Goal: Information Seeking & Learning: Learn about a topic

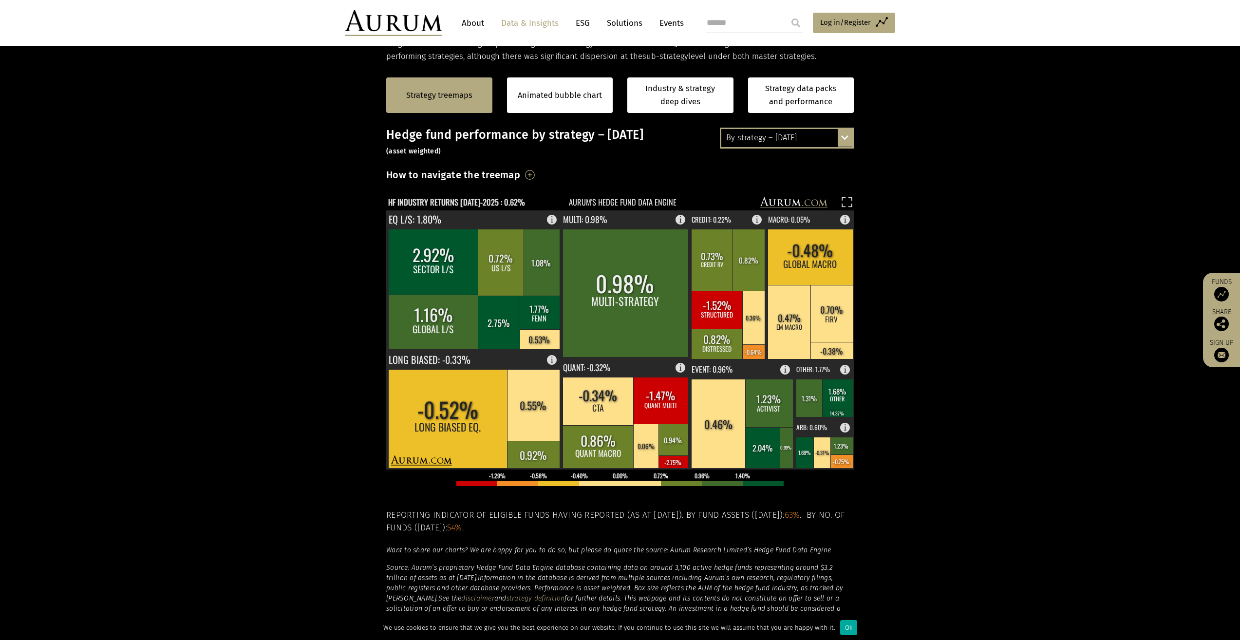
scroll to position [201, 0]
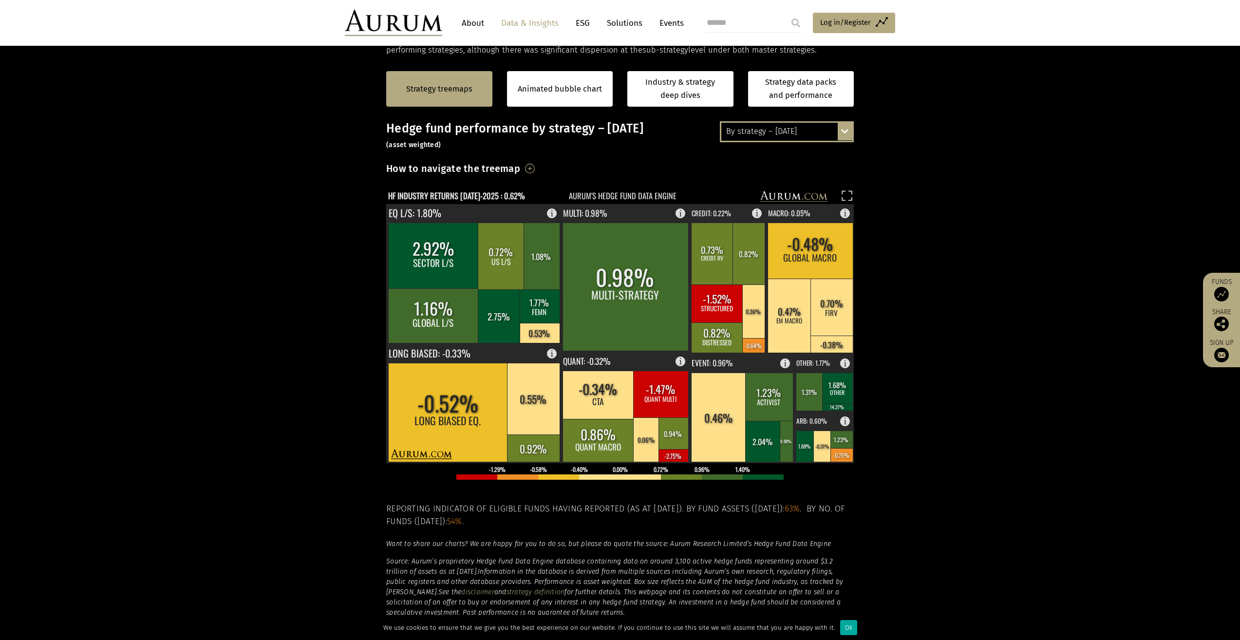
click at [669, 457] on rect at bounding box center [674, 455] width 30 height 13
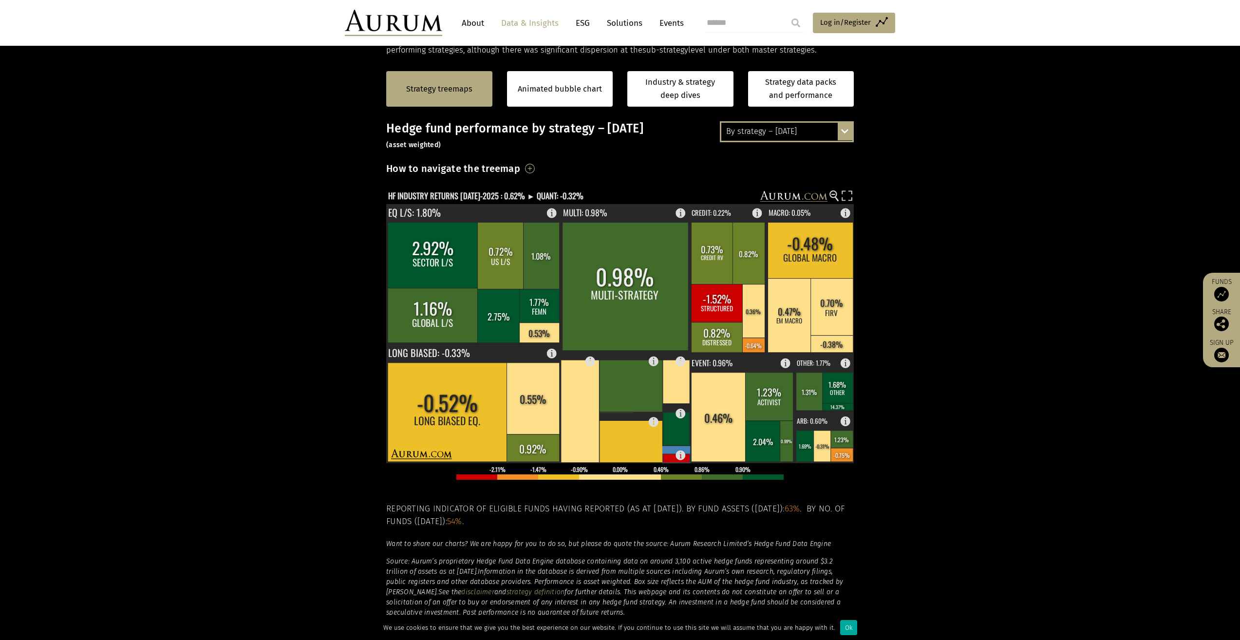
click at [669, 457] on text "STAT ARB: -2.75%" at bounding box center [688, 455] width 47 height 10
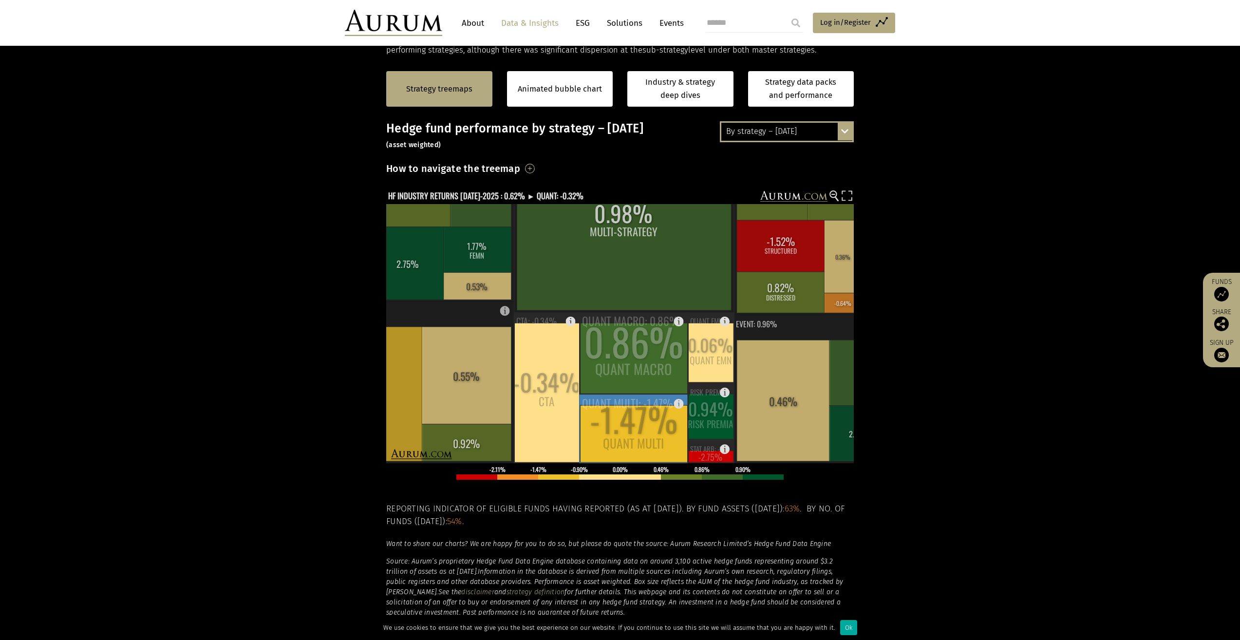
click at [669, 457] on g "-0.34% CTA CTA: -0.34% 0.86% QUANT MACRO QUANT MACRO: 0.86% -1.47% QUANT MULTI …" at bounding box center [630, 387] width 237 height 151
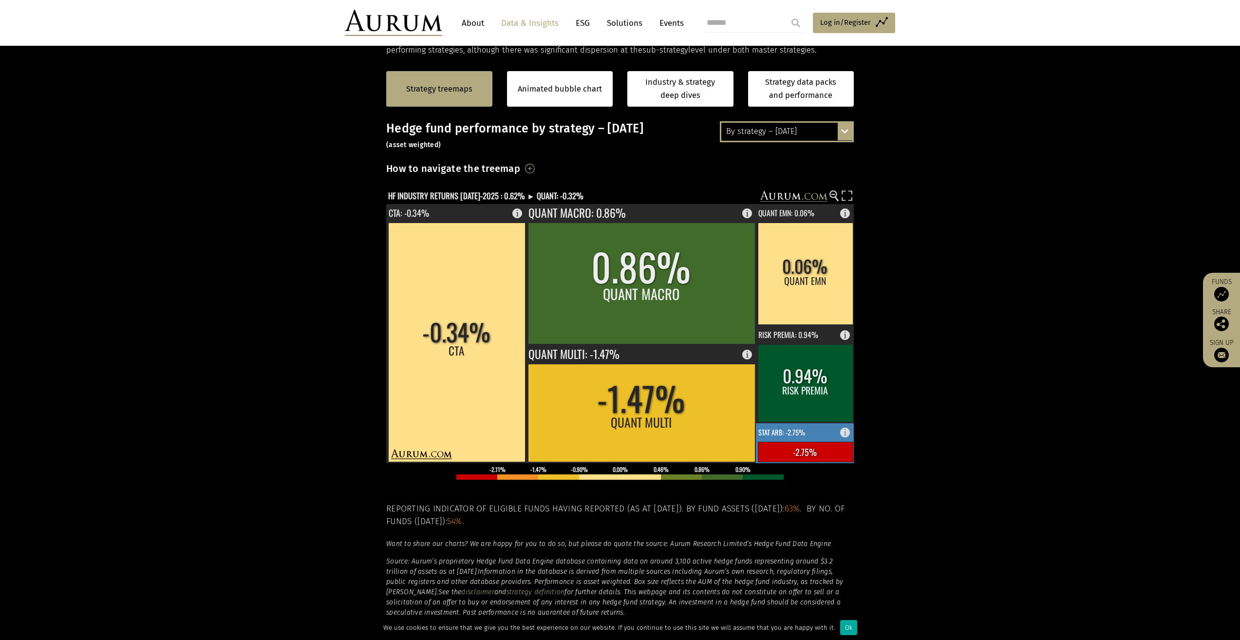
click at [796, 442] on rect at bounding box center [805, 452] width 95 height 20
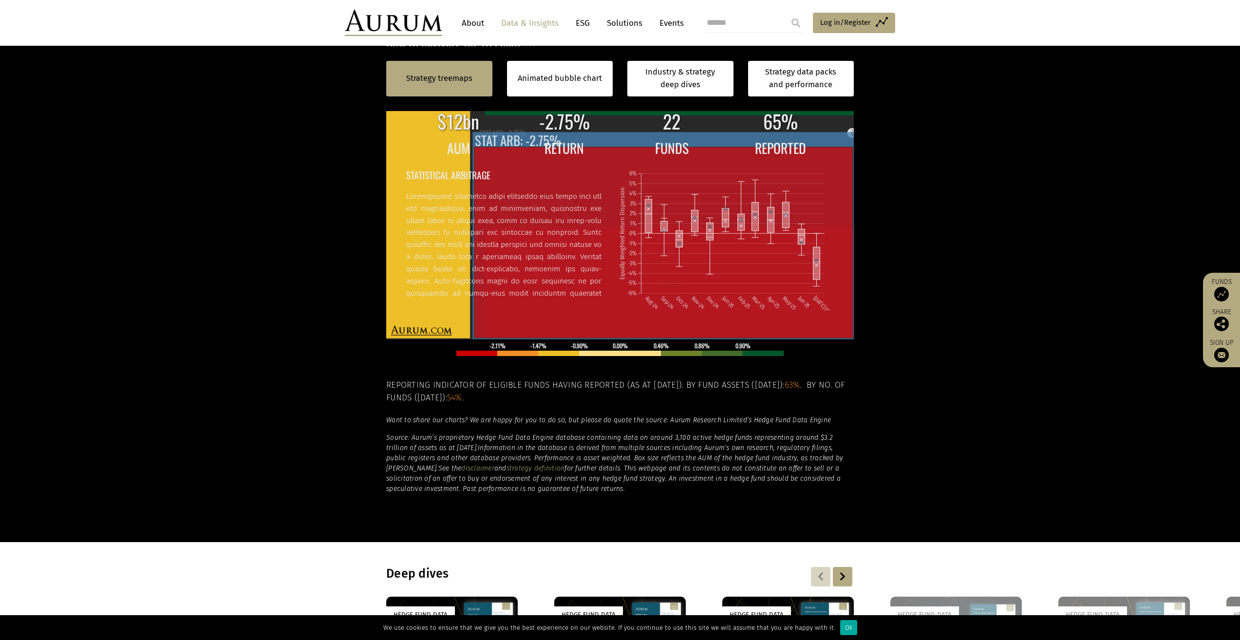
scroll to position [174, 0]
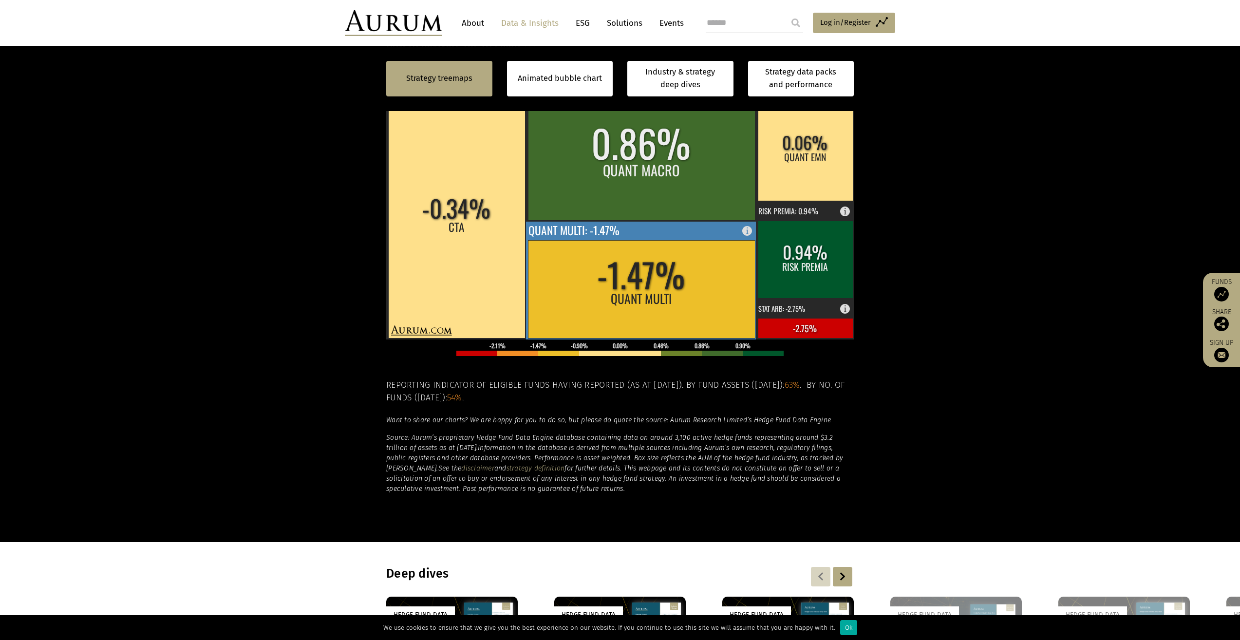
click at [657, 283] on rect at bounding box center [641, 289] width 227 height 98
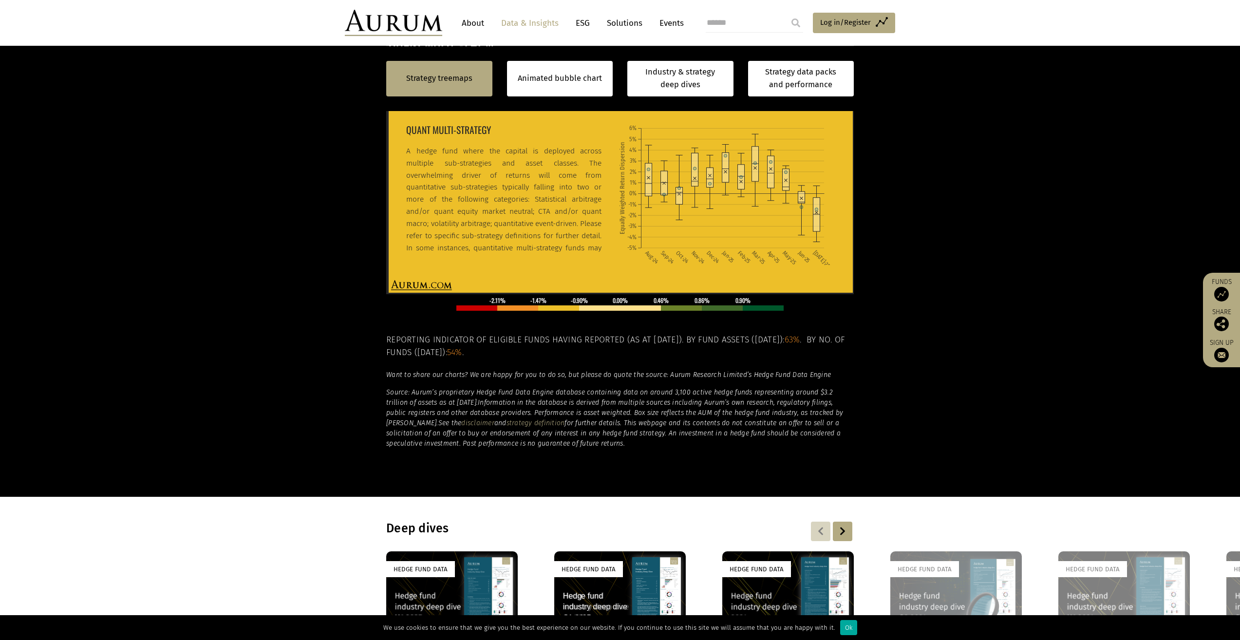
scroll to position [267, 0]
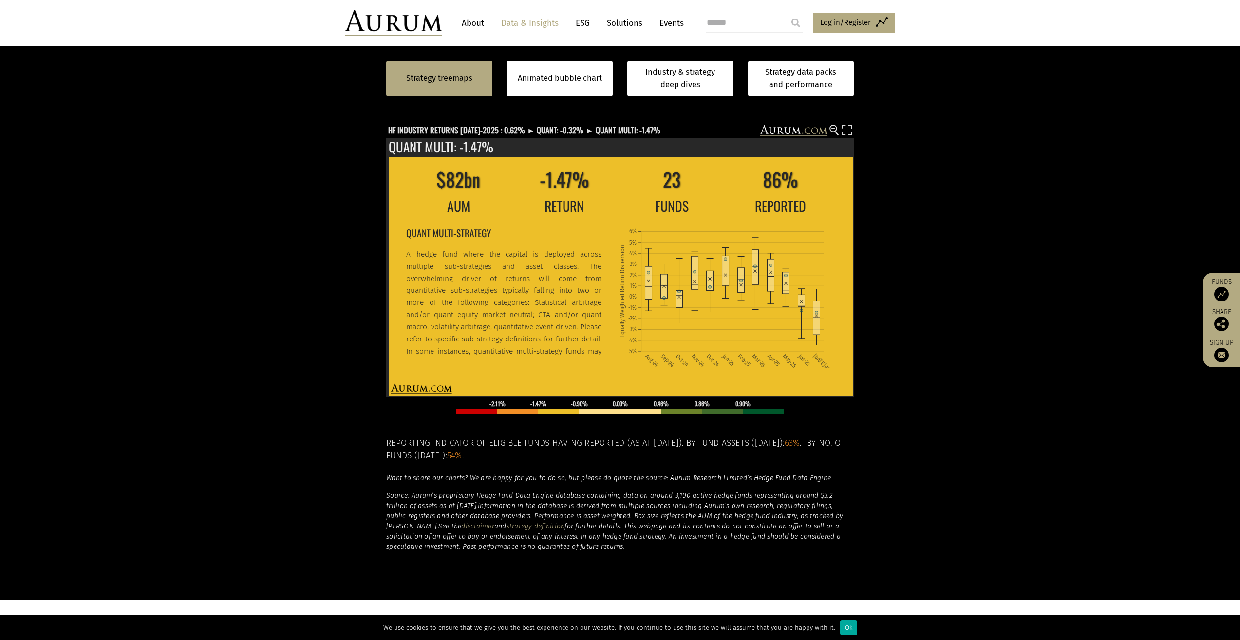
click at [308, 86] on div "Strategy treemaps Animated bubble chart Industry & strategy deep dives Strategy…" at bounding box center [620, 78] width 1240 height 65
click at [414, 118] on div "Hedge fund performance by strategy – July 2025 (asset weighted) How to navigate…" at bounding box center [620, 303] width 468 height 495
drag, startPoint x: 327, startPoint y: 150, endPoint x: 341, endPoint y: 149, distance: 13.6
click at [327, 150] on section "Strategy treemaps Animated bubble chart Industry & strategy deep dives Strategy…" at bounding box center [620, 295] width 1240 height 609
click at [487, 131] on text "HF INDUSTRY RETURNS JUL-2025 : 0.62% ► QUANT: -0.32% ► QUANT MULTI: -1.47%" at bounding box center [524, 130] width 272 height 12
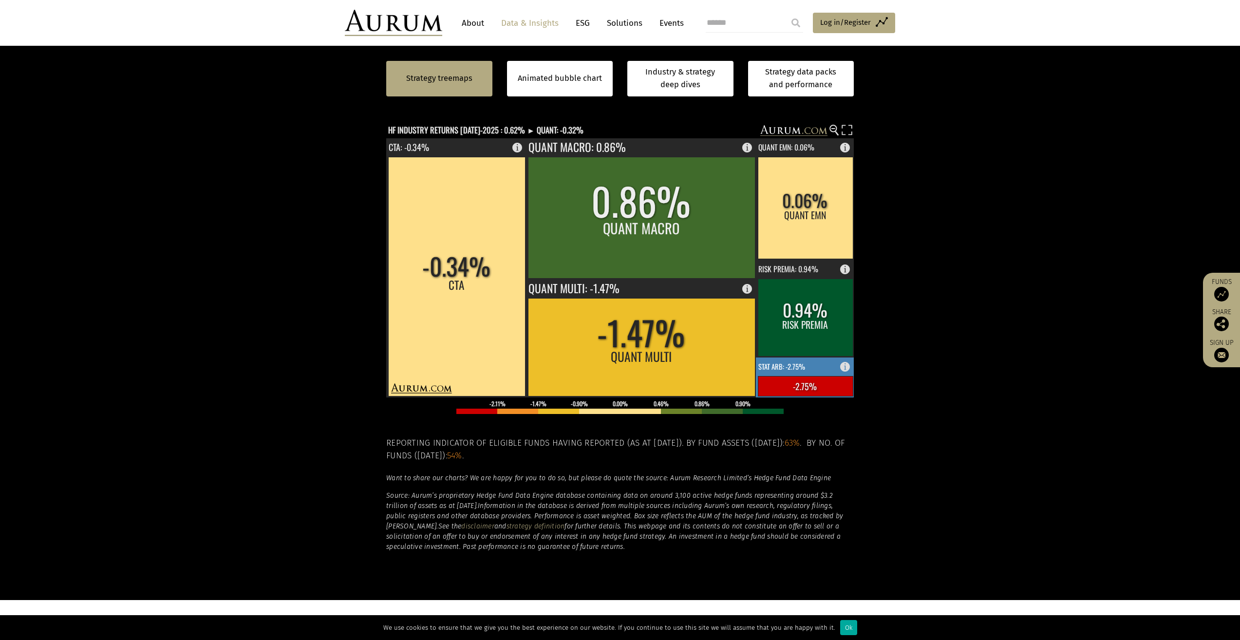
click at [815, 385] on rect at bounding box center [805, 386] width 95 height 20
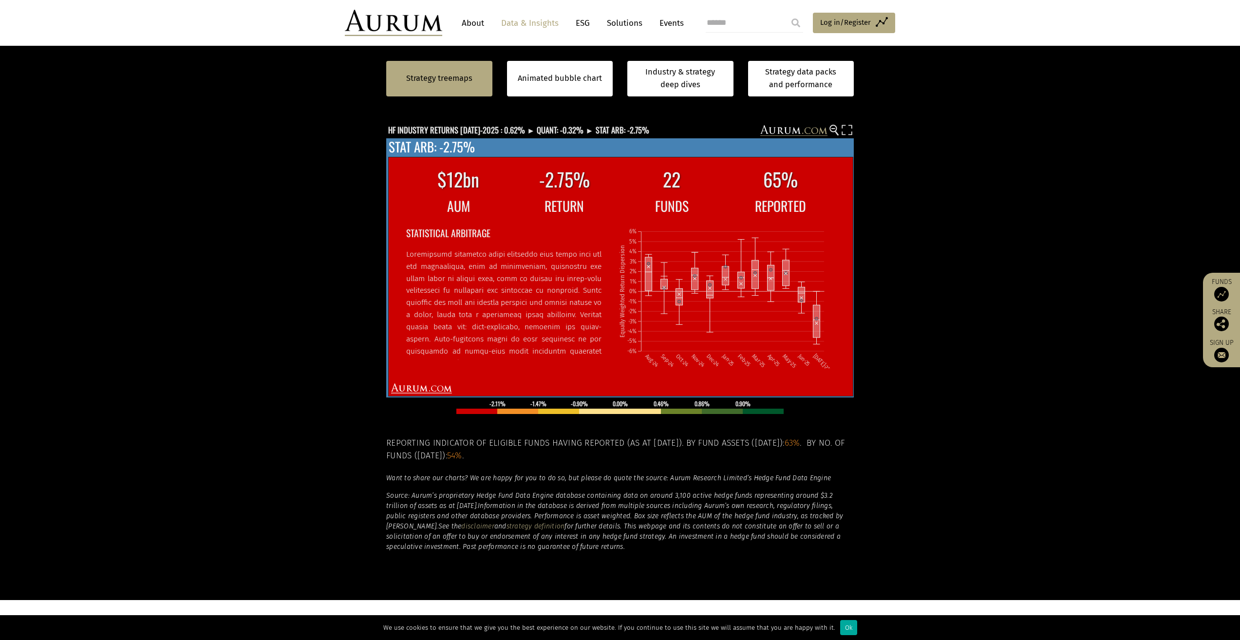
click at [817, 344] on icon "Aug-24 Sep-24 Oct-24 Nov-24 Dec-24 Jan-25 Feb-25 Mar-25 Apr-25 May-25 Jun-25 Ju…" at bounding box center [726, 293] width 215 height 149
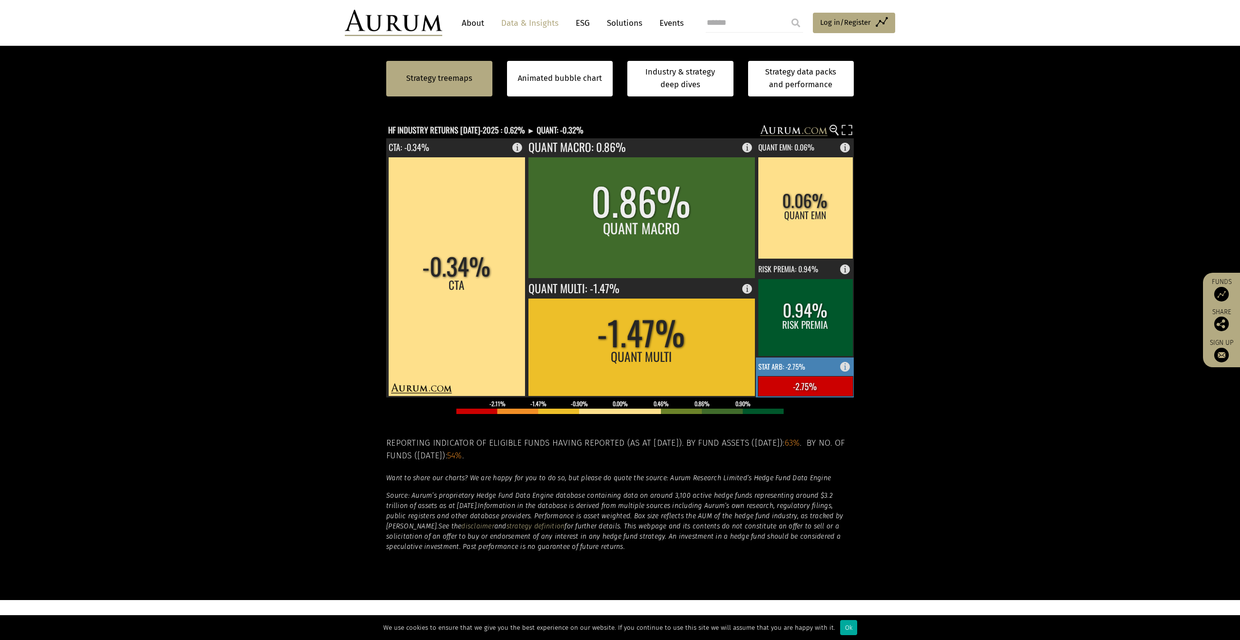
click at [812, 369] on rect at bounding box center [805, 378] width 99 height 40
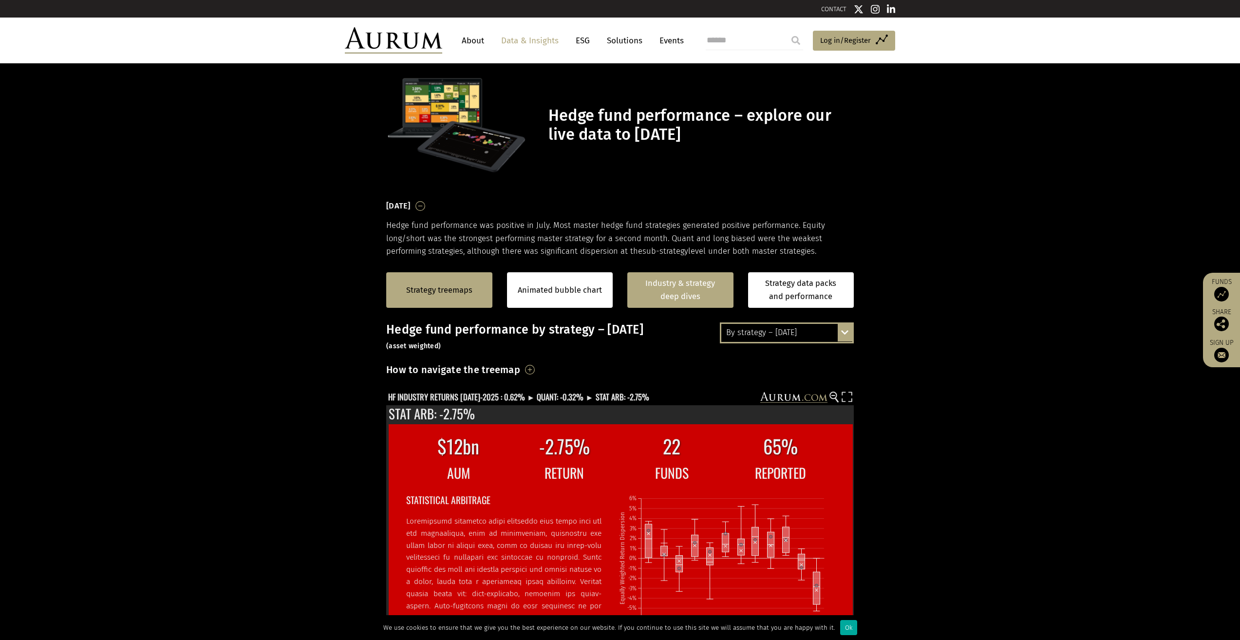
click at [651, 295] on link "Industry & strategy deep dives" at bounding box center [680, 290] width 106 height 36
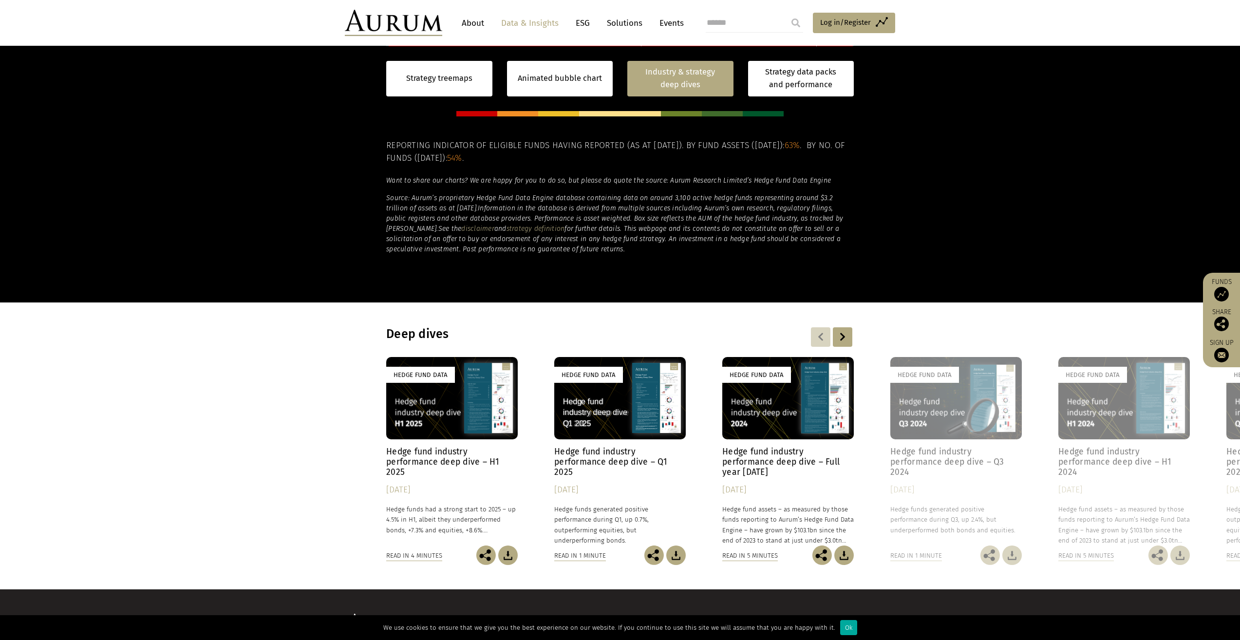
scroll to position [643, 0]
